Goal: Obtain resource: Download file/media

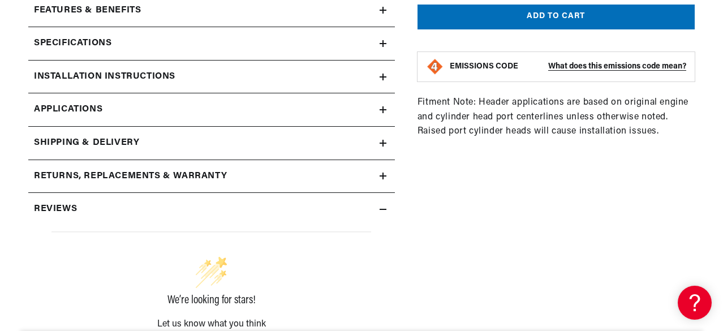
click at [70, 76] on h2 "Installation instructions" at bounding box center [104, 77] width 141 height 15
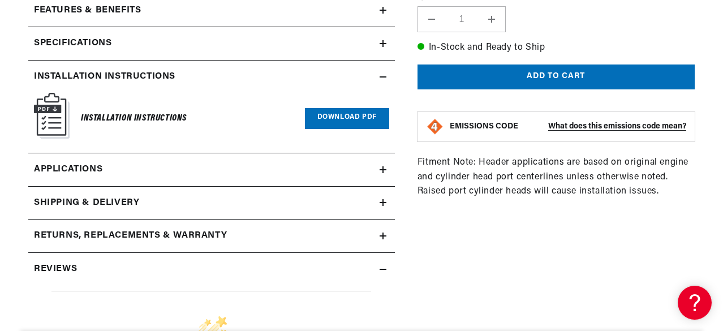
click at [344, 116] on link "Download PDF" at bounding box center [347, 118] width 84 height 21
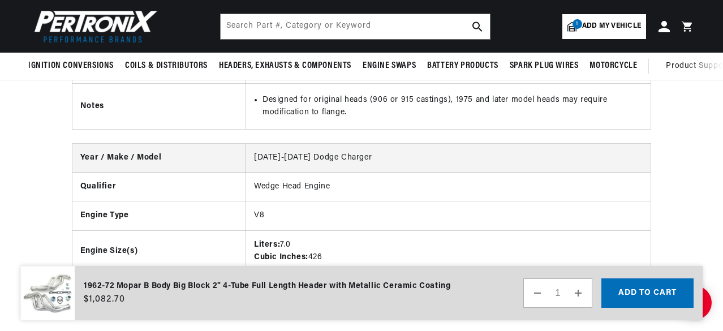
scroll to position [0, 343]
